Goal: Task Accomplishment & Management: Manage account settings

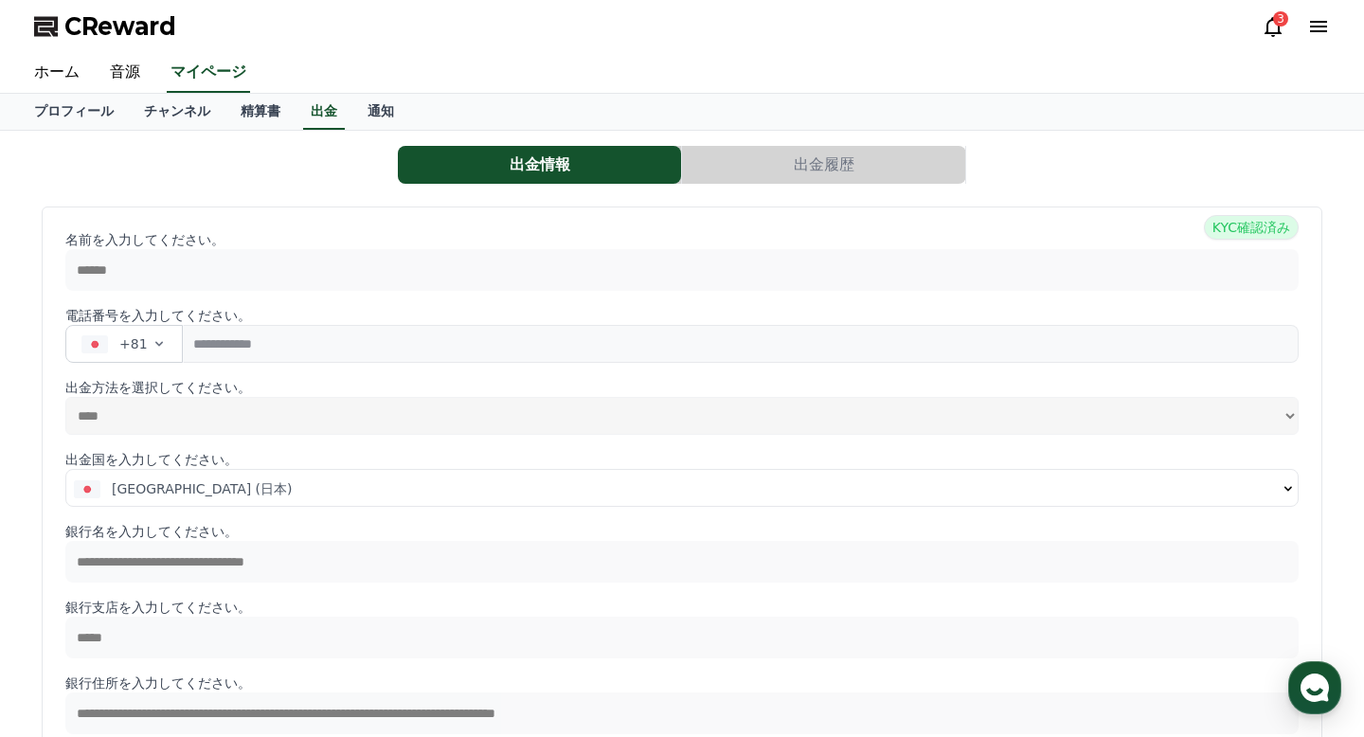
click at [1272, 25] on icon at bounding box center [1273, 26] width 23 height 23
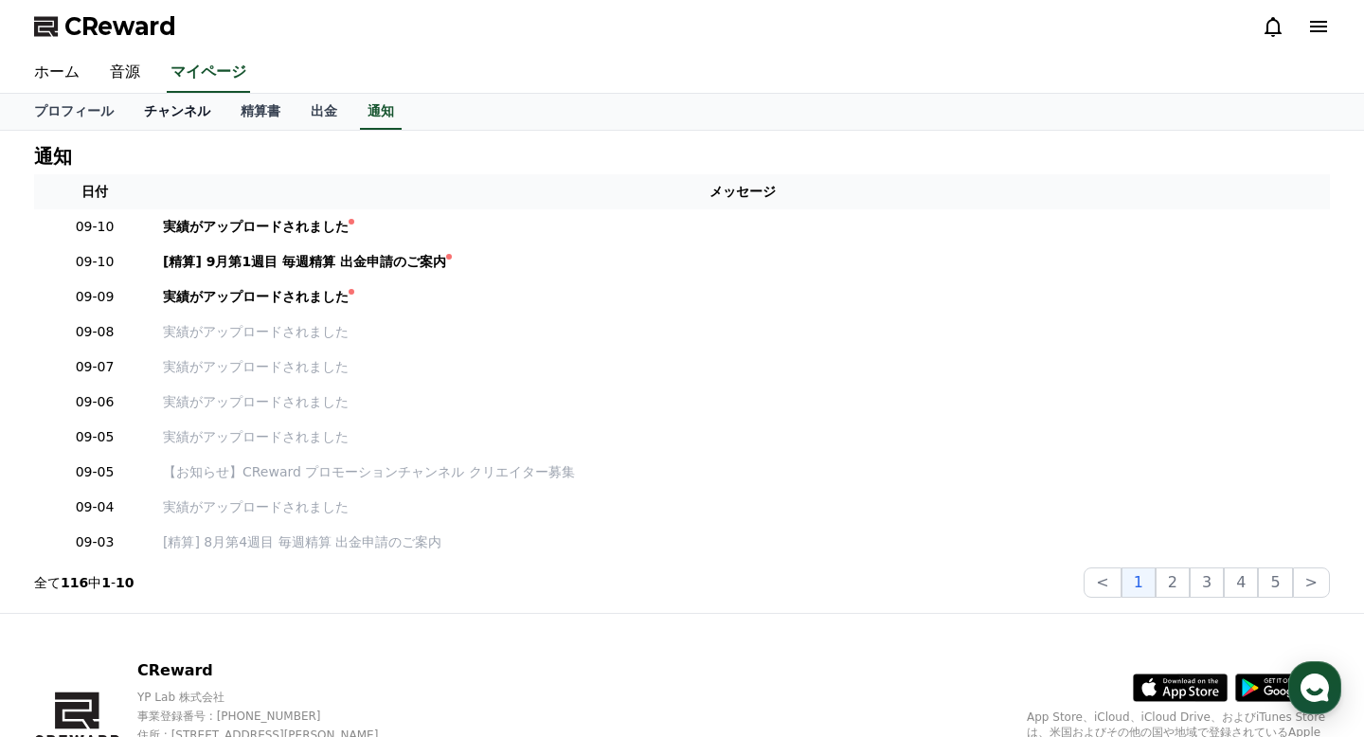
click at [197, 111] on link "チャンネル" at bounding box center [177, 112] width 97 height 36
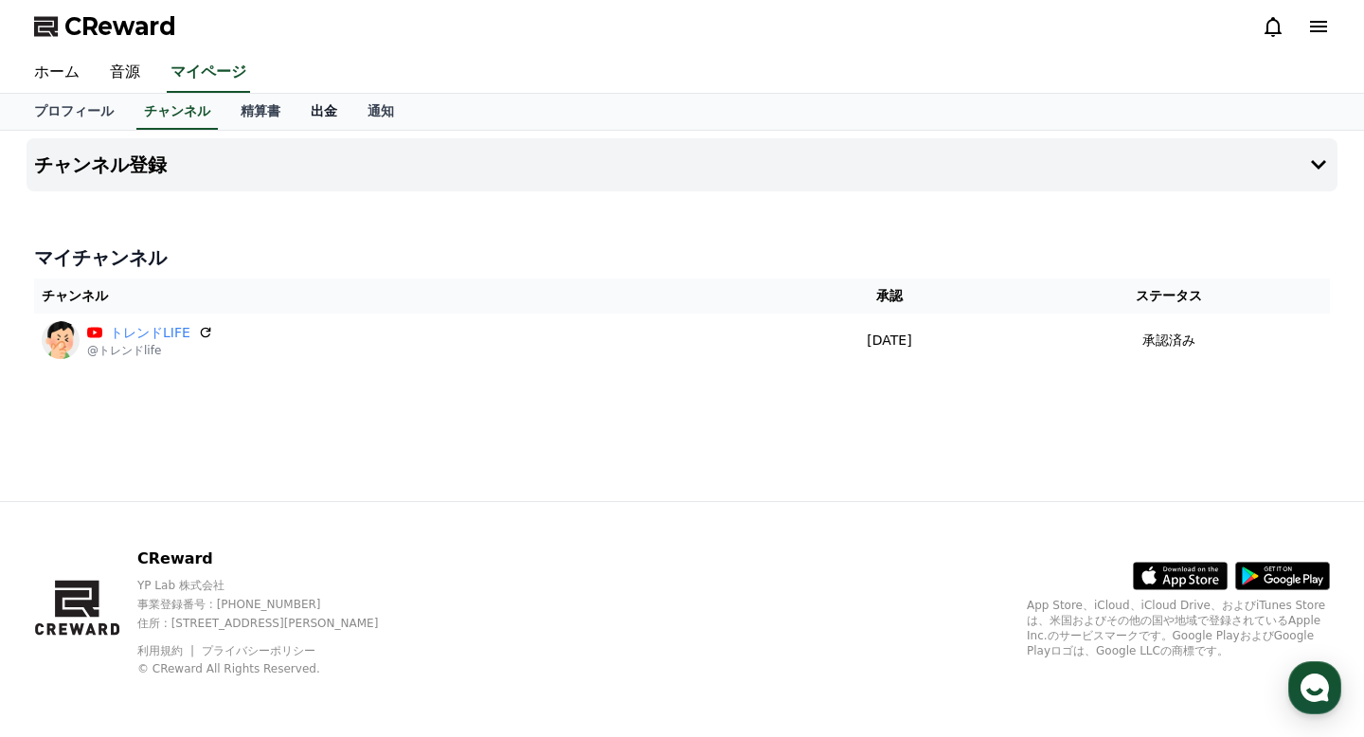
click at [327, 115] on link "出金" at bounding box center [324, 112] width 57 height 36
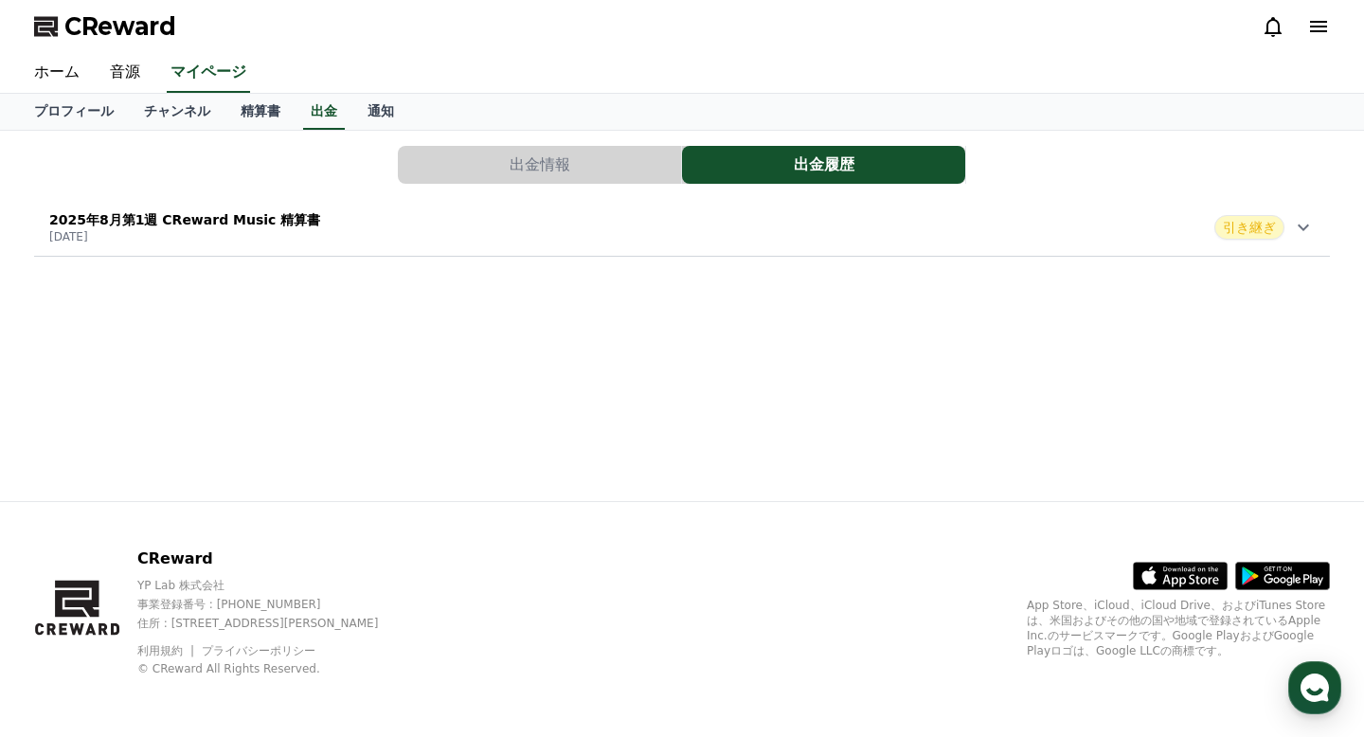
click at [586, 167] on button "出金情報" at bounding box center [539, 165] width 283 height 38
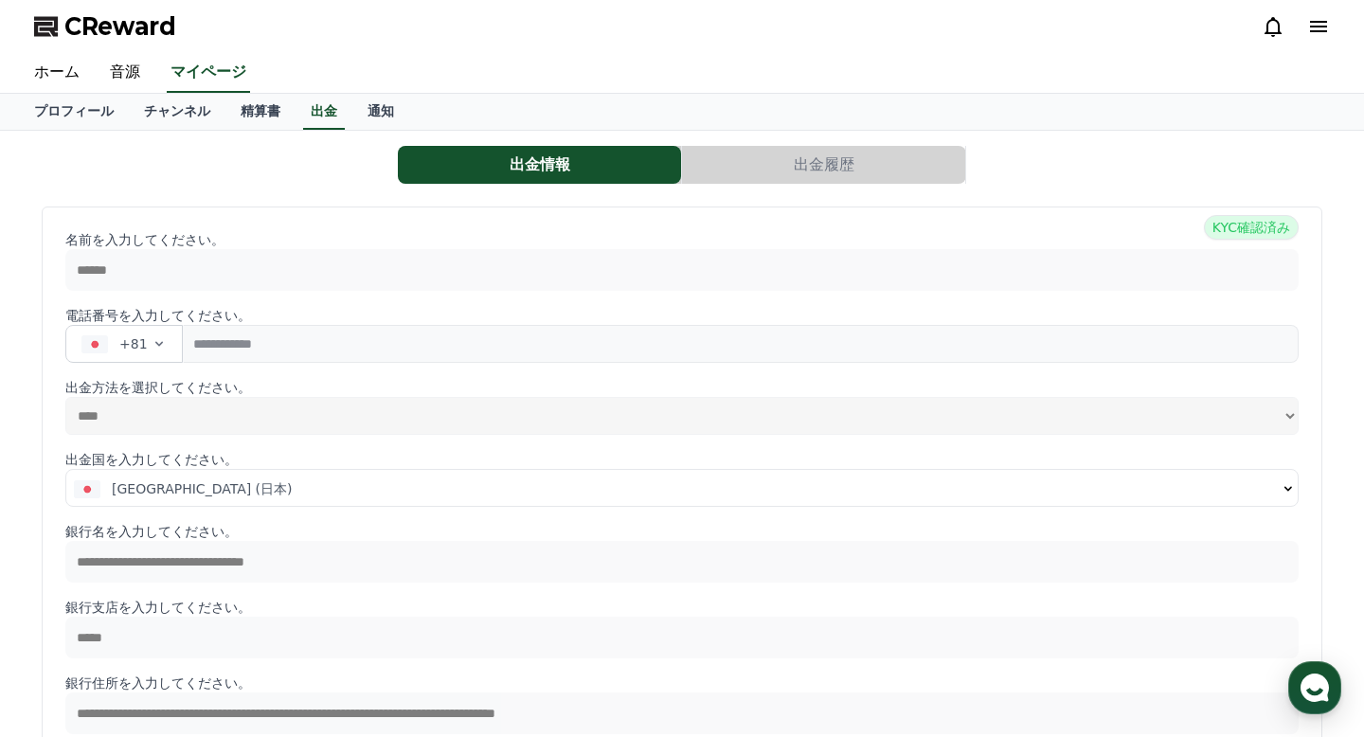
click at [724, 166] on button "出金履歴" at bounding box center [823, 165] width 283 height 38
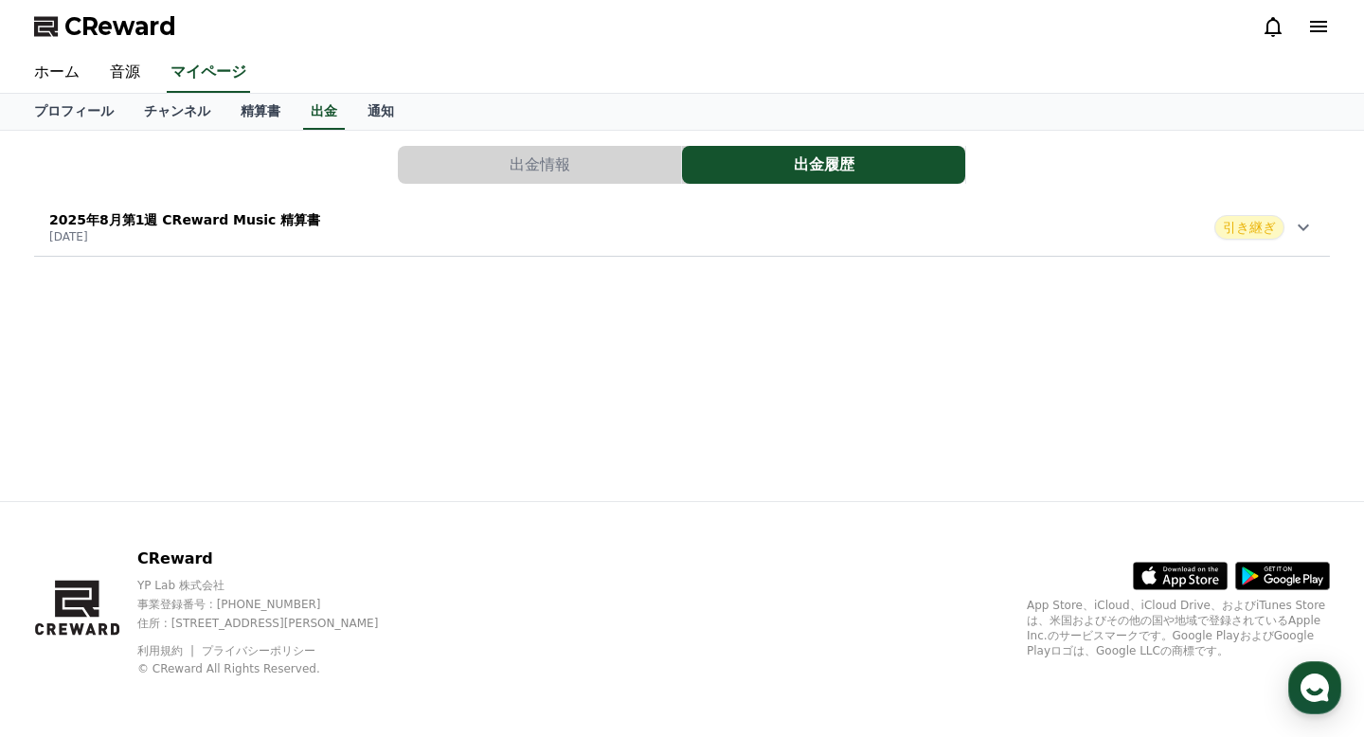
click at [1268, 225] on span "引き継ぎ" at bounding box center [1249, 227] width 70 height 25
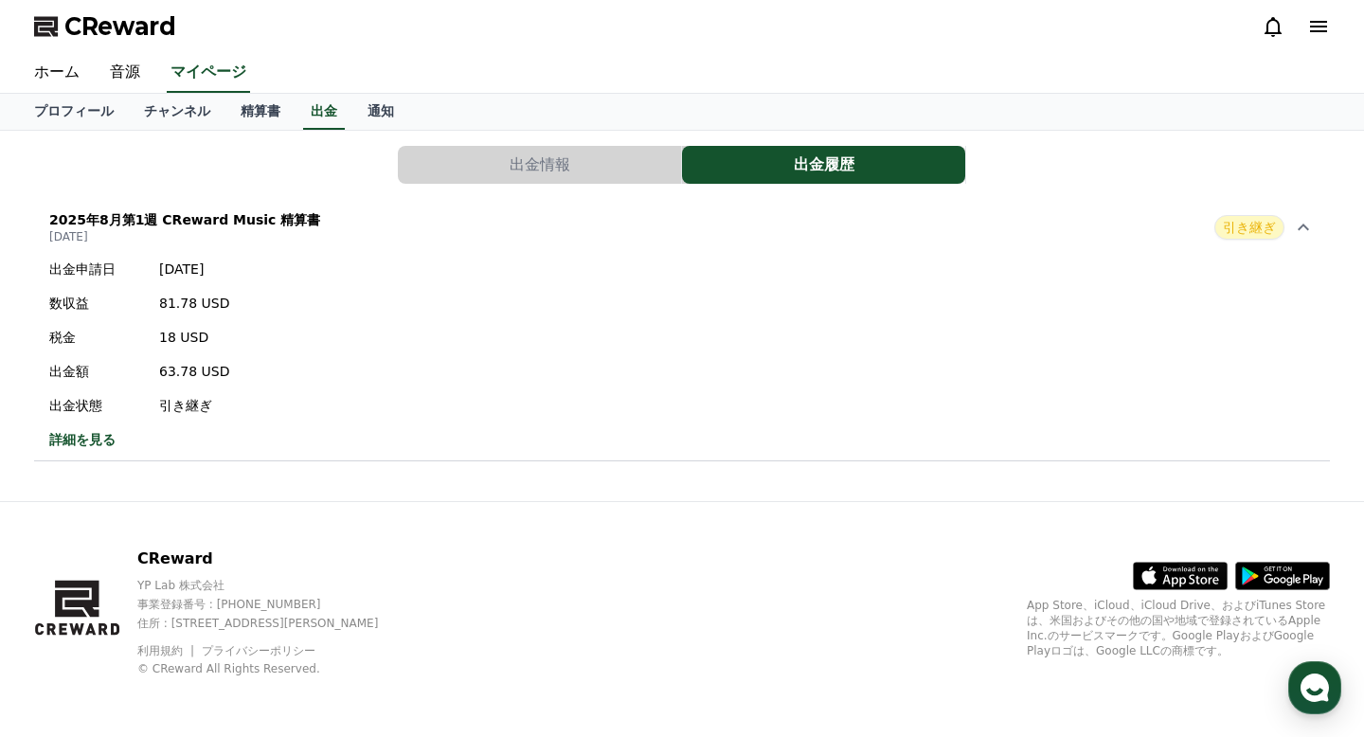
click at [96, 442] on link "詳細を見る" at bounding box center [139, 439] width 180 height 19
